Goal: Navigation & Orientation: Find specific page/section

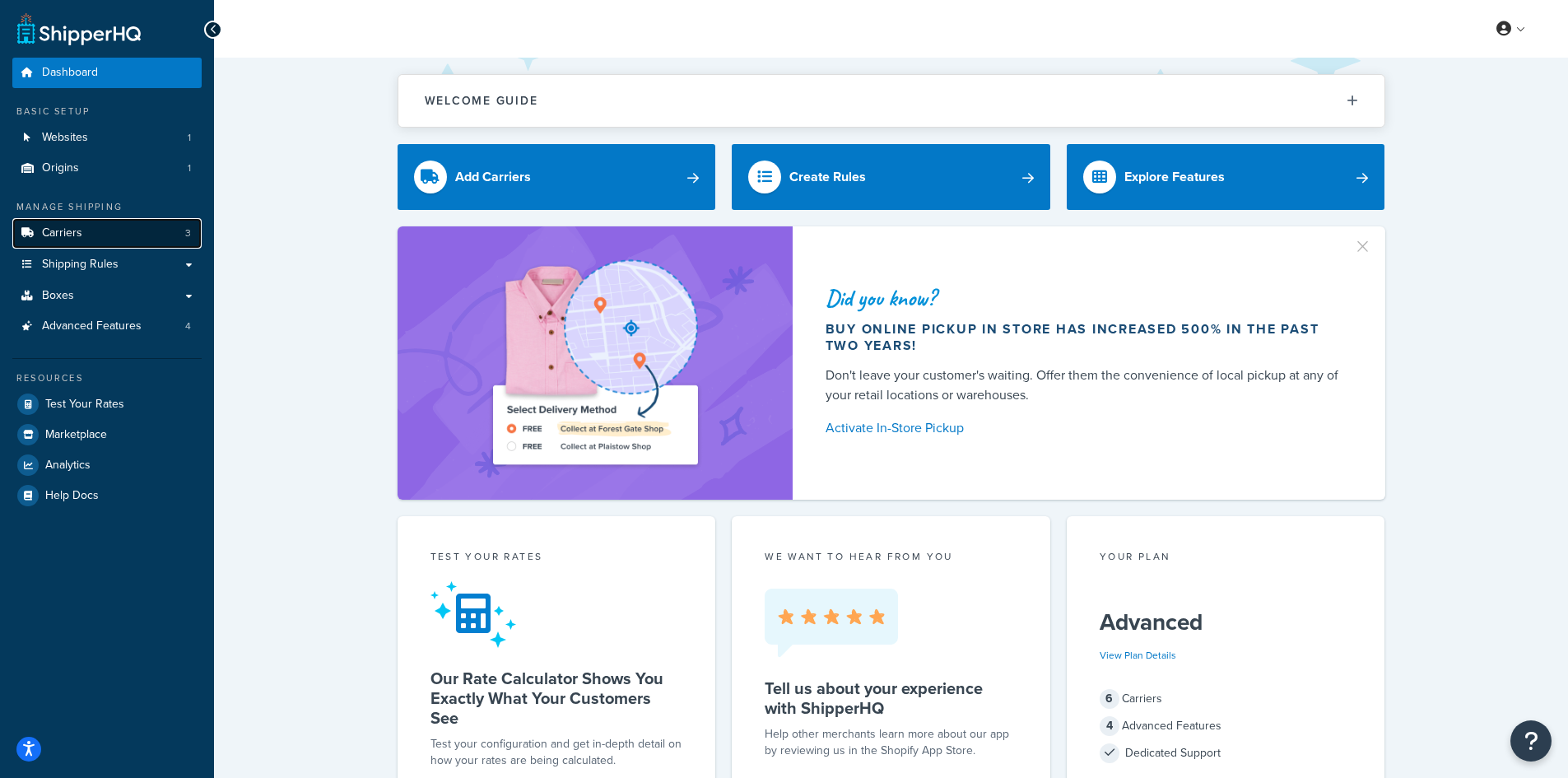
click at [129, 233] on link "Carriers 3" at bounding box center [106, 233] width 189 height 30
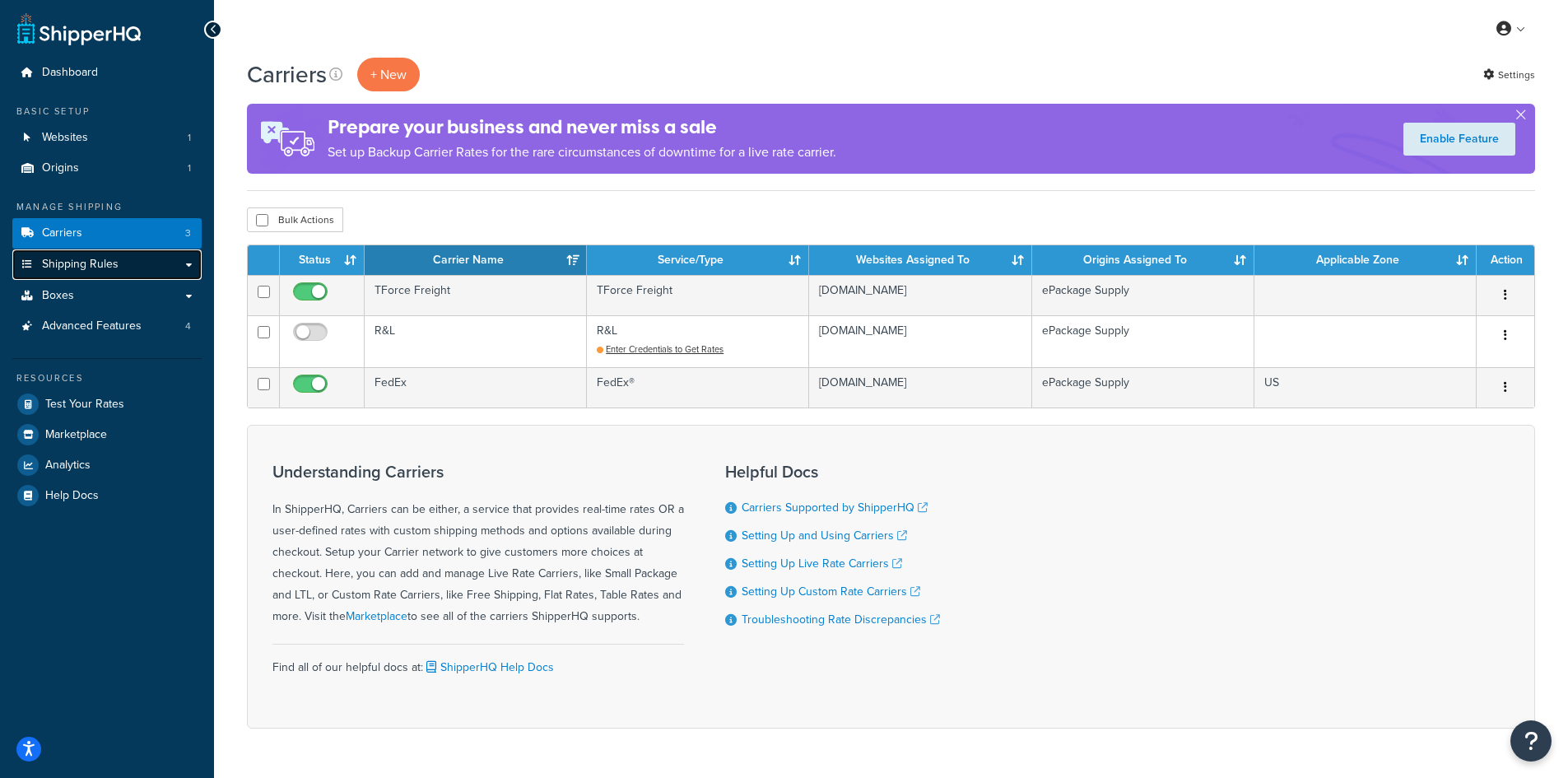
click at [102, 266] on span "Shipping Rules" at bounding box center [80, 264] width 76 height 14
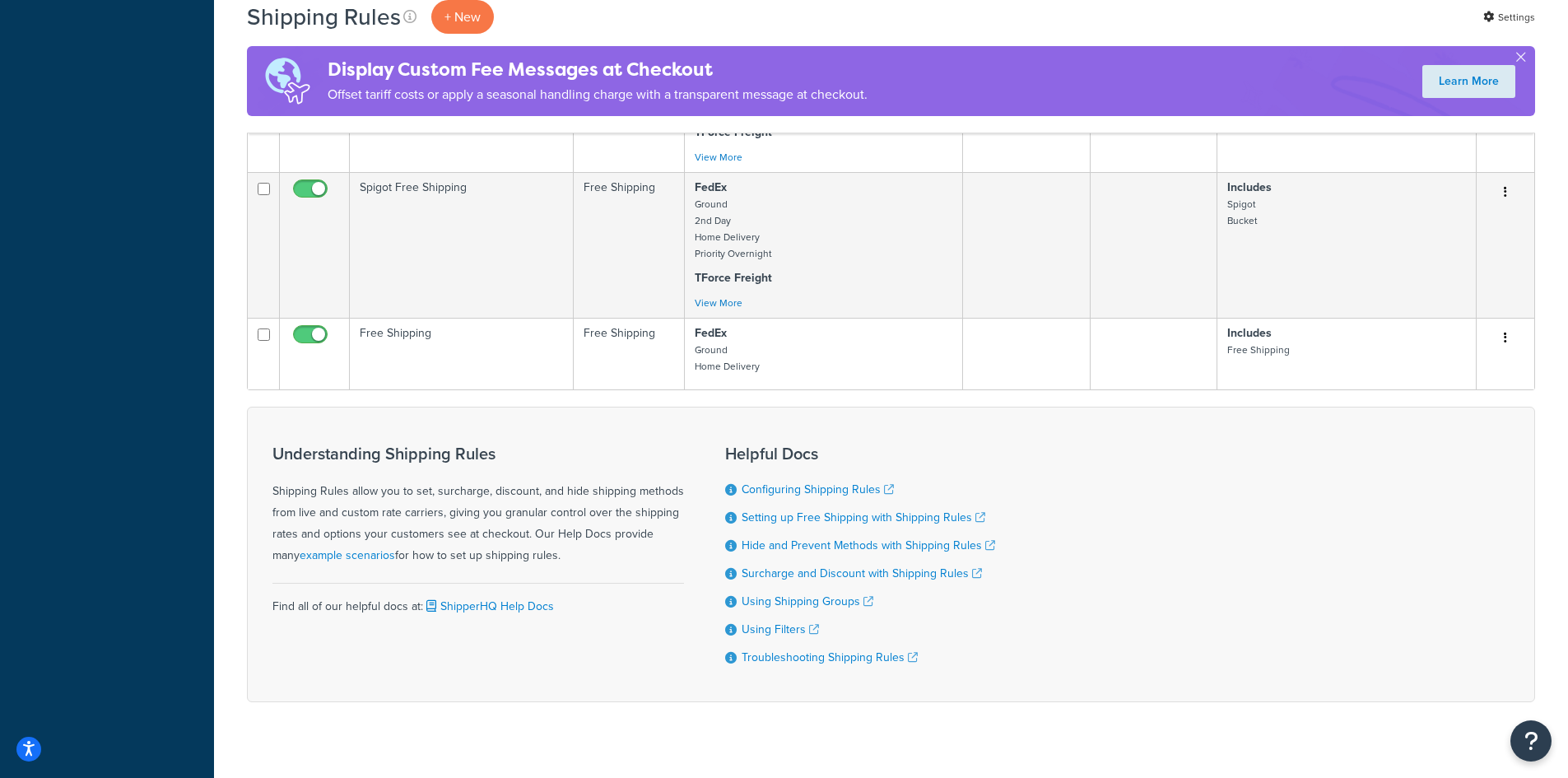
scroll to position [885, 0]
